Goal: Task Accomplishment & Management: Manage account settings

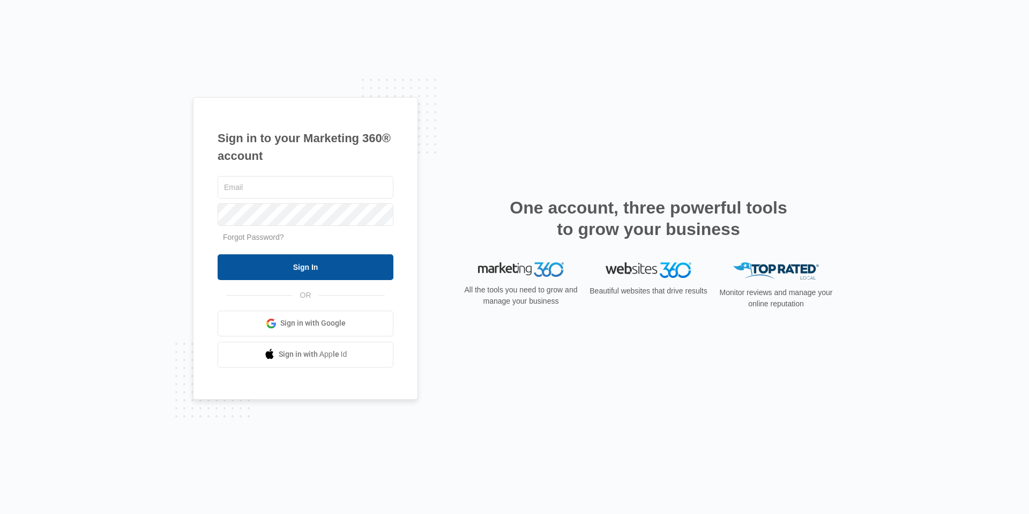
type input "[EMAIL_ADDRESS][DOMAIN_NAME]"
click at [324, 276] on input "Sign In" at bounding box center [306, 267] width 176 height 26
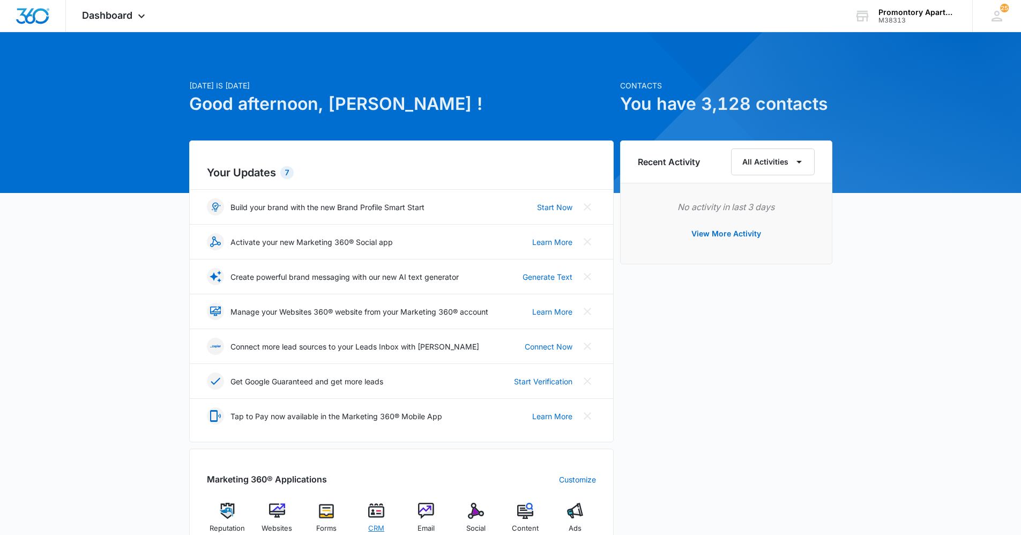
click at [379, 506] on img at bounding box center [376, 511] width 16 height 16
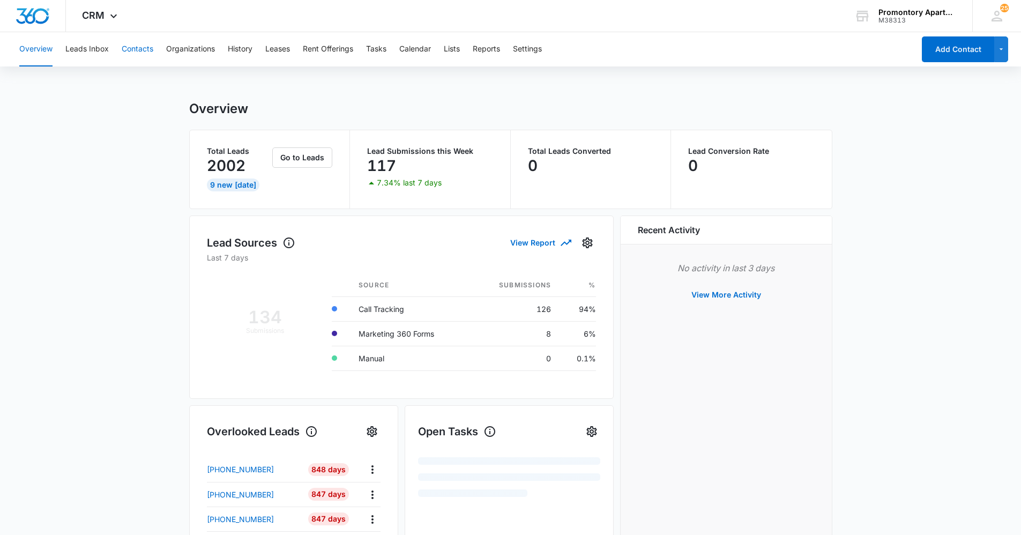
click at [126, 46] on button "Contacts" at bounding box center [138, 49] width 32 height 34
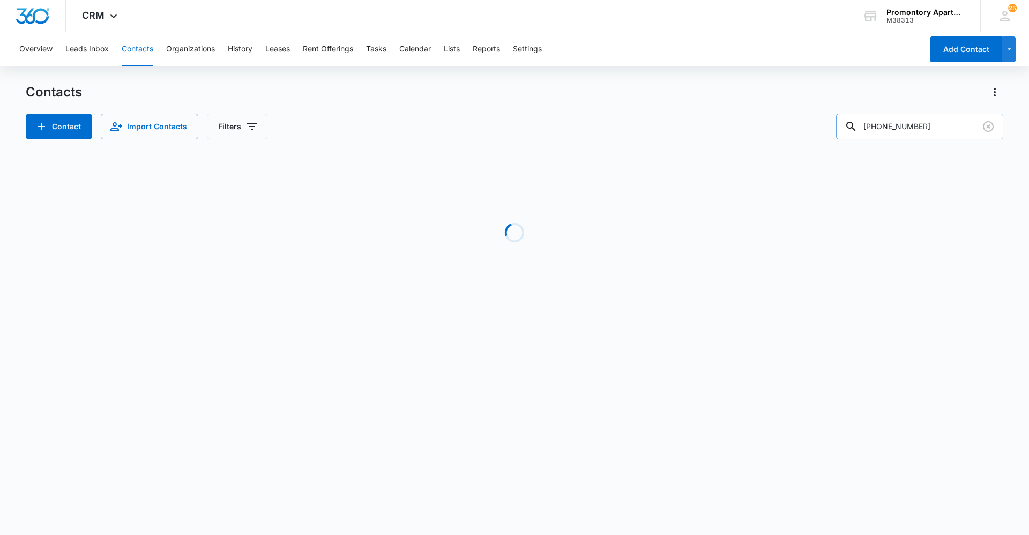
click at [918, 118] on input "[PHONE_NUMBER]" at bounding box center [919, 127] width 167 height 26
drag, startPoint x: 940, startPoint y: 125, endPoint x: 672, endPoint y: 133, distance: 268.7
click at [679, 132] on div "Contact Import Contacts Filters [PHONE_NUMBER]" at bounding box center [515, 127] width 978 height 26
type input "f102"
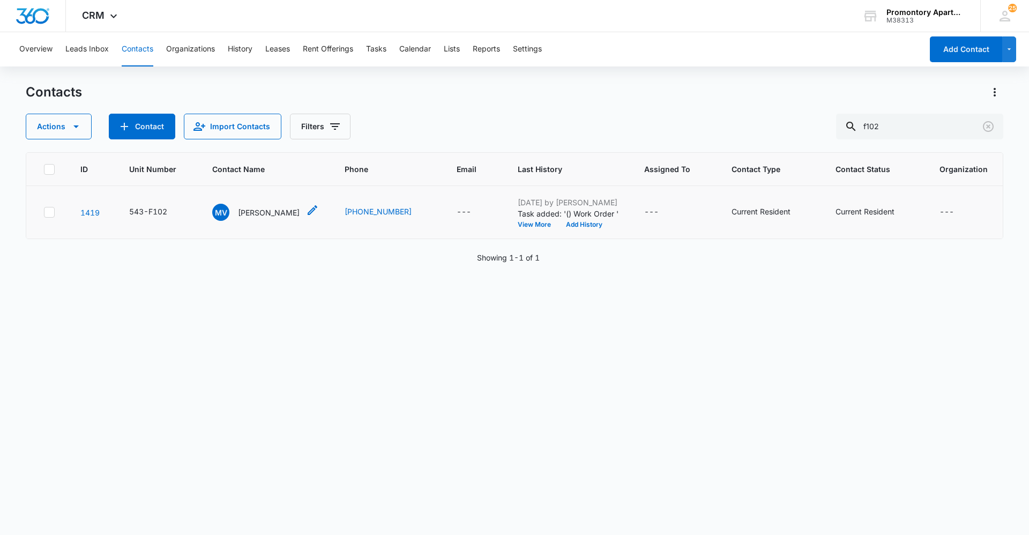
click at [253, 208] on p "[PERSON_NAME]" at bounding box center [269, 212] width 62 height 11
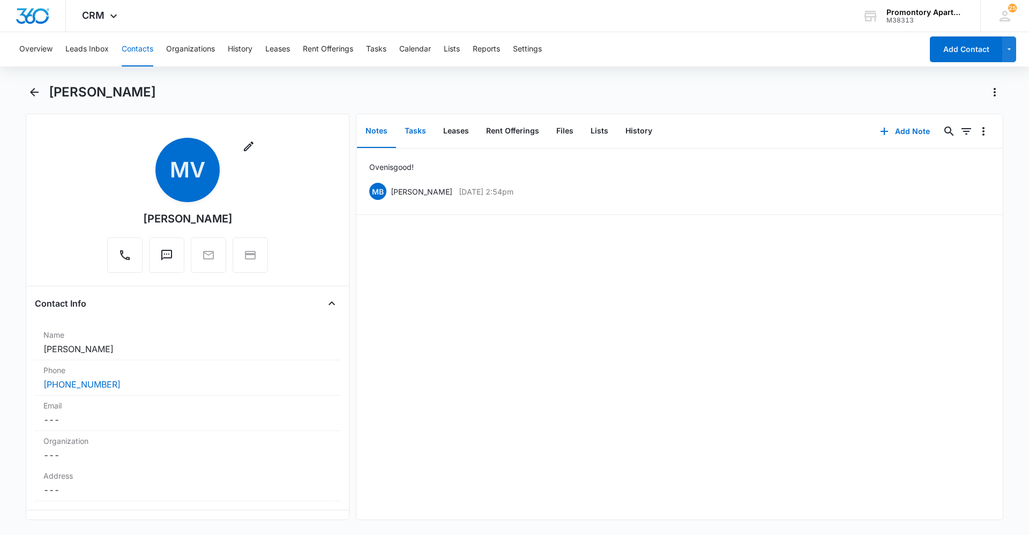
click at [414, 139] on button "Tasks" at bounding box center [415, 131] width 39 height 33
click at [564, 132] on button "Files" at bounding box center [565, 131] width 34 height 33
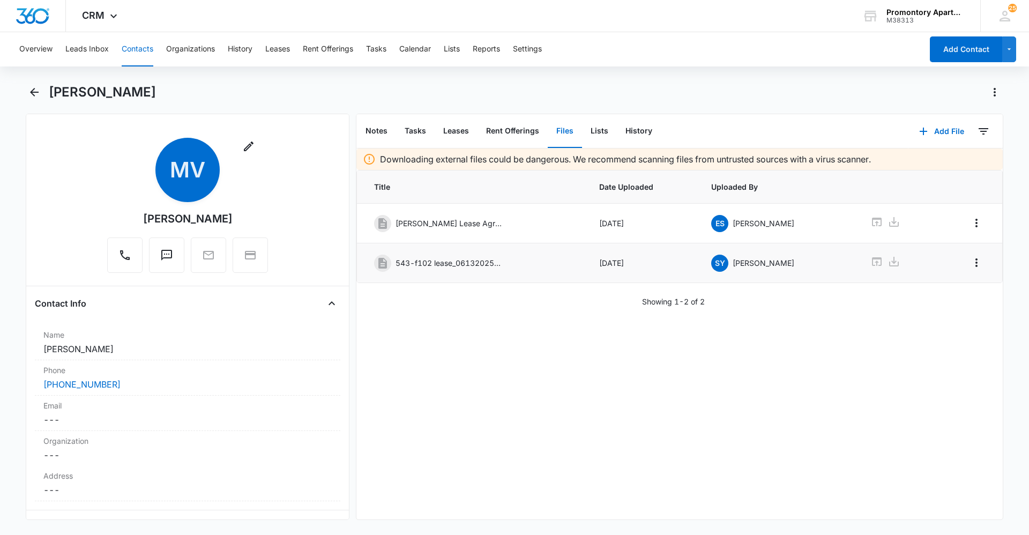
drag, startPoint x: 446, startPoint y: 261, endPoint x: 495, endPoint y: 262, distance: 49.9
click at [447, 261] on p "543-f102 lease_06132025135126.pdf" at bounding box center [449, 262] width 107 height 11
click at [872, 258] on icon at bounding box center [877, 261] width 10 height 9
click at [888, 262] on icon at bounding box center [894, 261] width 13 height 13
click at [500, 343] on div "Downloading external files could be dangerous. We recommend scanning files from…" at bounding box center [680, 334] width 647 height 371
